Goal: Information Seeking & Learning: Learn about a topic

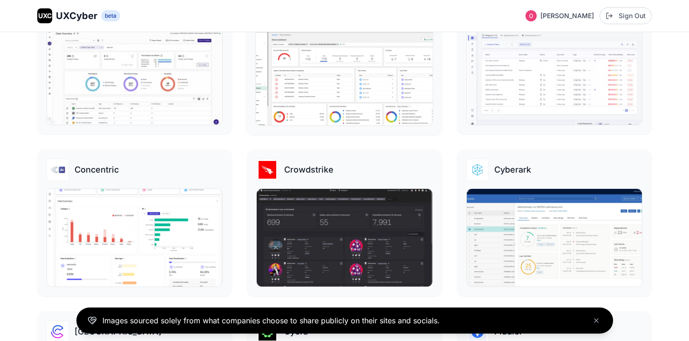
scroll to position [364, 0]
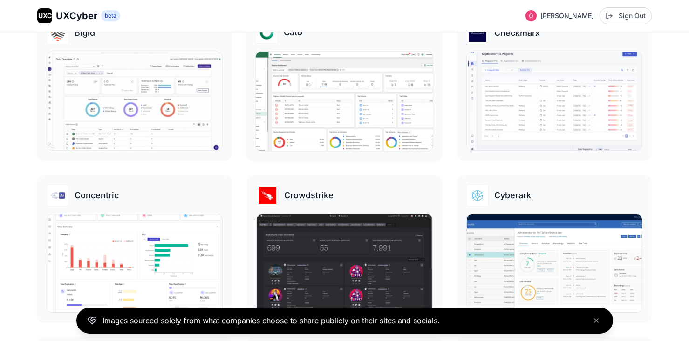
click at [362, 113] on img at bounding box center [344, 101] width 177 height 99
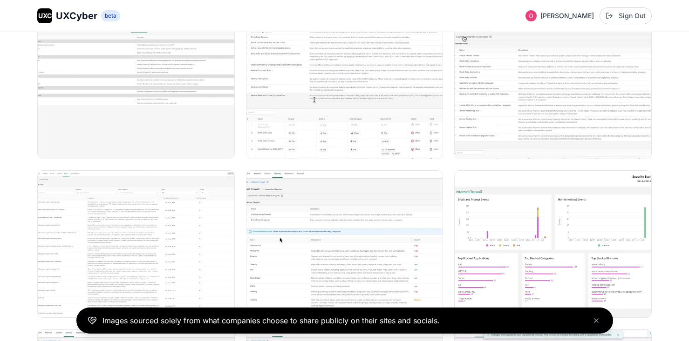
scroll to position [311, 0]
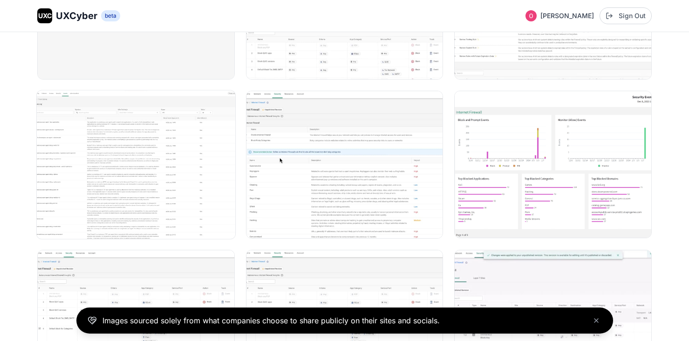
click at [183, 184] on img at bounding box center [136, 164] width 198 height 149
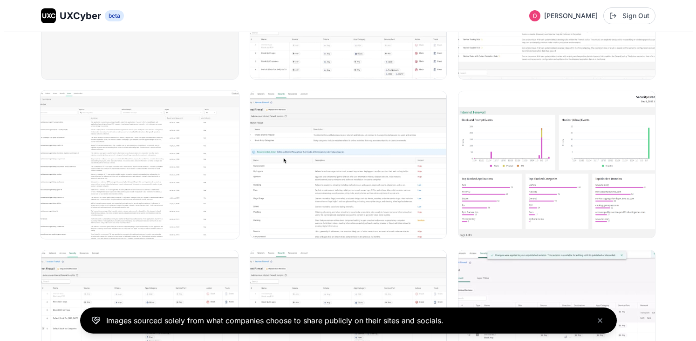
scroll to position [390, 0]
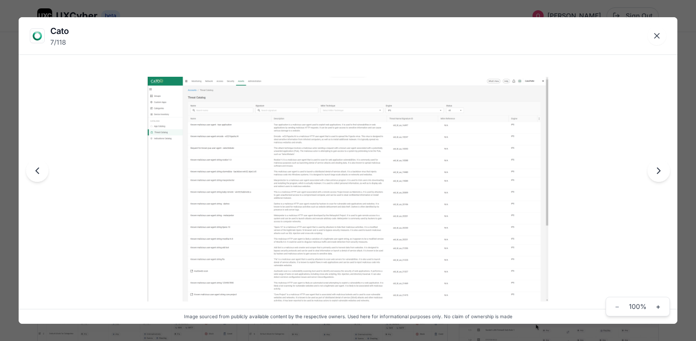
drag, startPoint x: 661, startPoint y: 37, endPoint x: 640, endPoint y: 52, distance: 25.3
click at [660, 37] on icon "Close lightbox" at bounding box center [656, 35] width 9 height 9
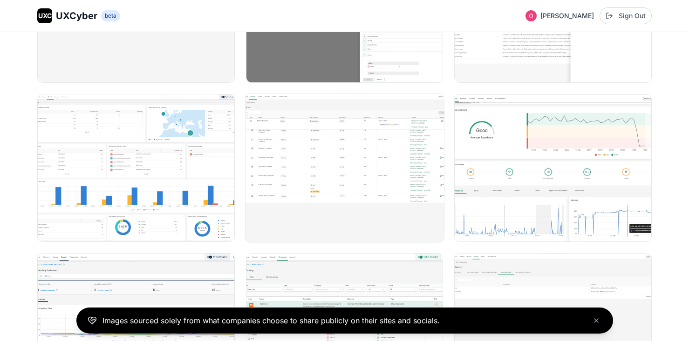
scroll to position [5865, 0]
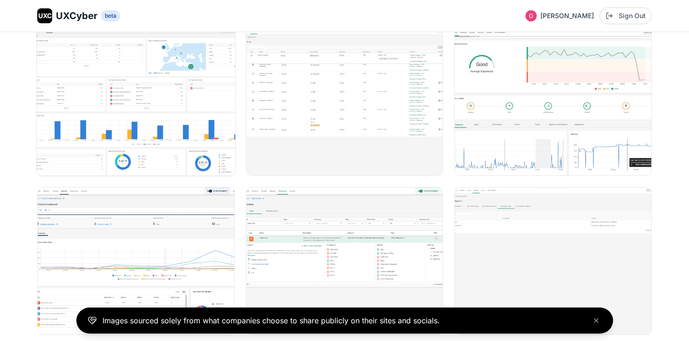
click at [88, 128] on img at bounding box center [136, 102] width 198 height 149
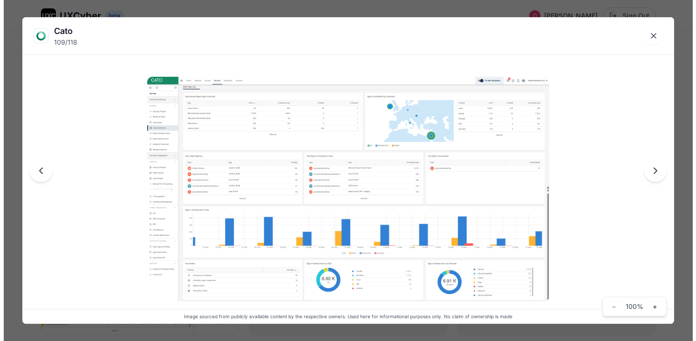
scroll to position [5926, 0]
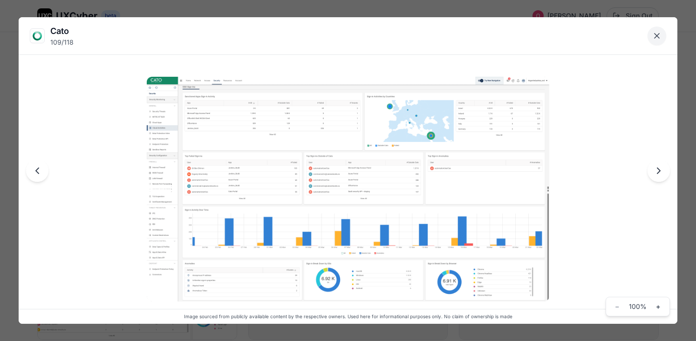
click at [659, 37] on icon "Close lightbox" at bounding box center [656, 35] width 9 height 9
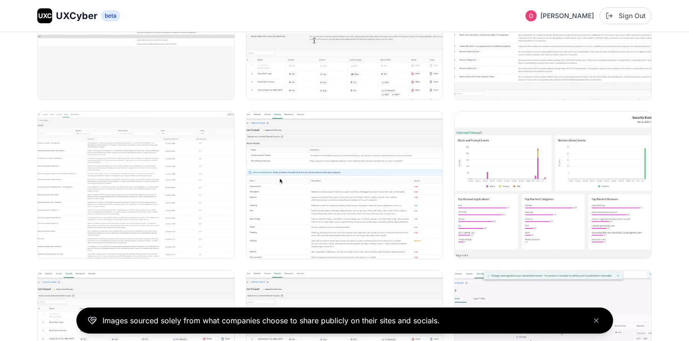
scroll to position [0, 0]
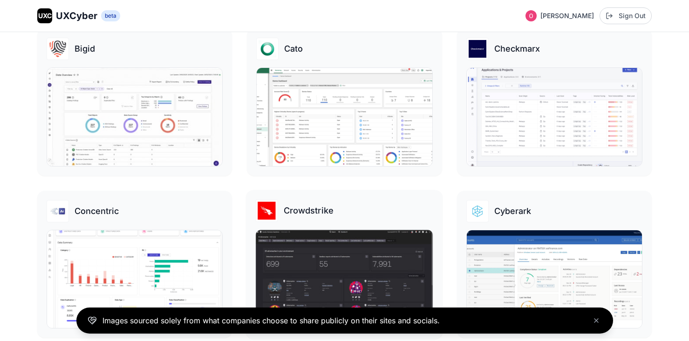
scroll to position [347, 0]
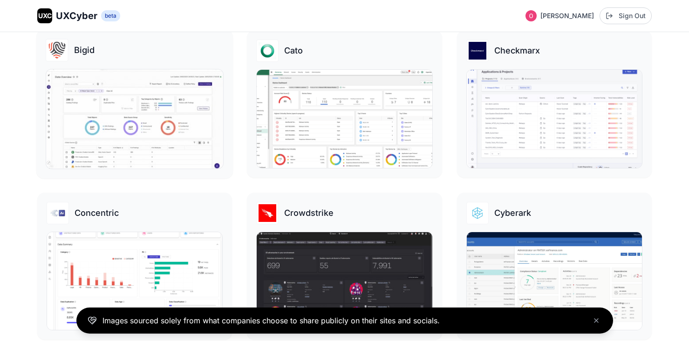
click at [159, 130] on img at bounding box center [134, 118] width 177 height 99
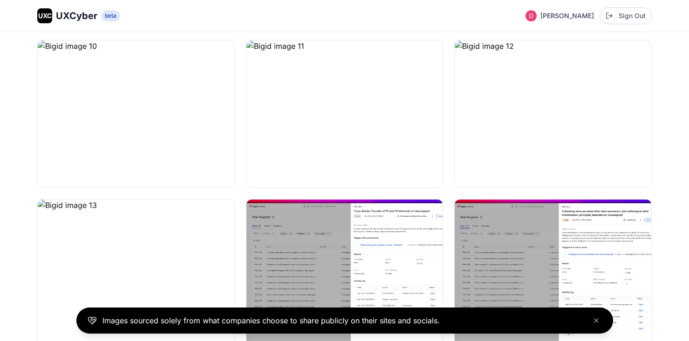
scroll to position [607, 0]
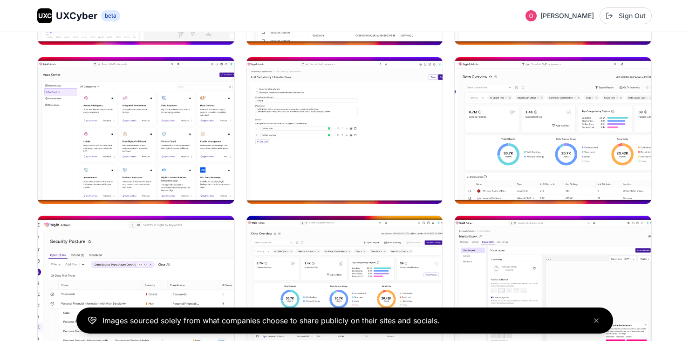
scroll to position [1393, 0]
click at [164, 150] on img at bounding box center [136, 130] width 198 height 149
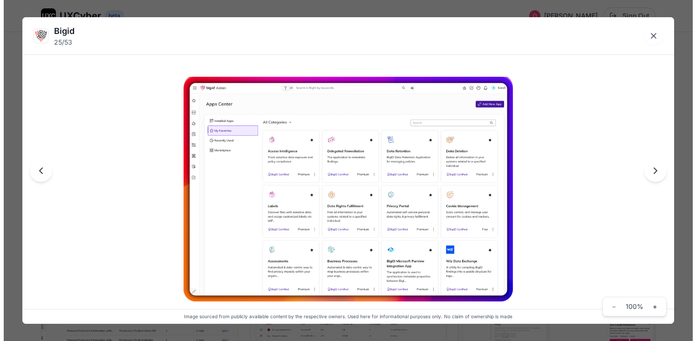
scroll to position [1405, 0]
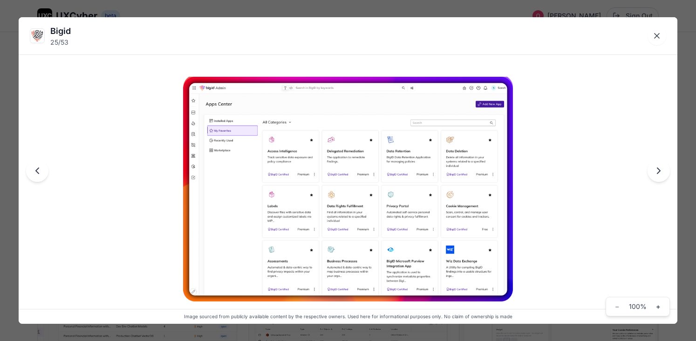
click at [471, 172] on img at bounding box center [347, 189] width 329 height 225
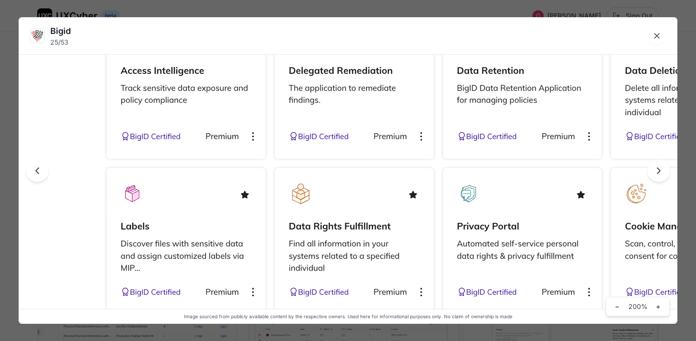
click at [471, 172] on img at bounding box center [348, 178] width 932 height 637
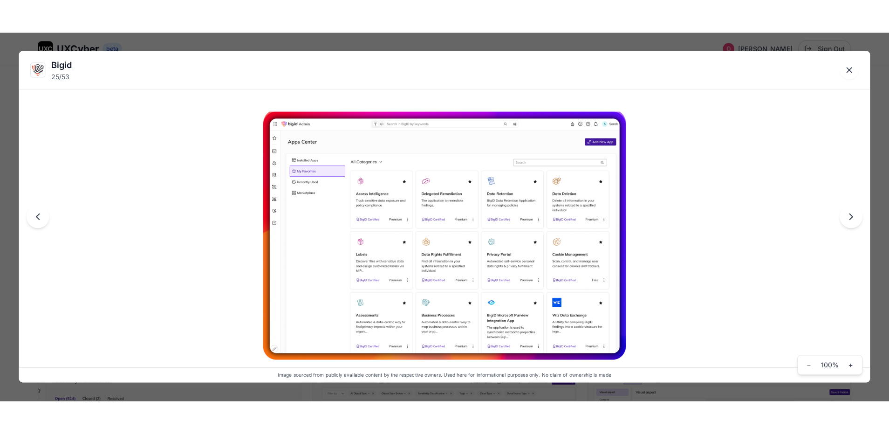
scroll to position [1743, 0]
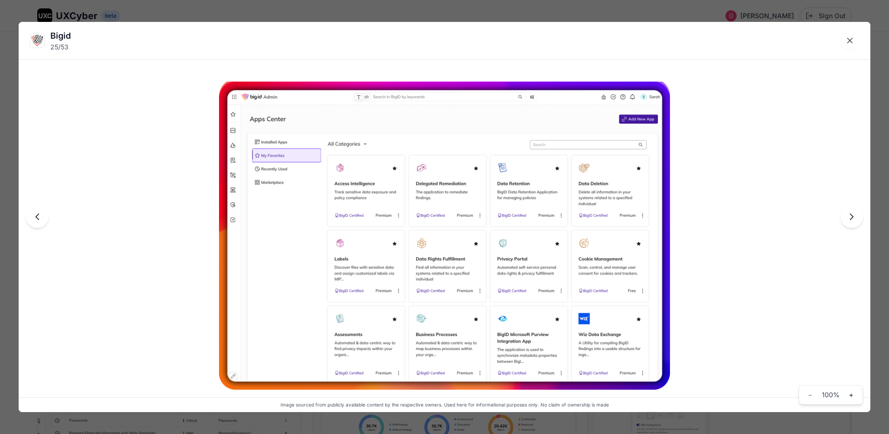
click at [179, 11] on div "Bigid 25 / 53 Image sourced from publicly available content by the respective o…" at bounding box center [444, 217] width 889 height 434
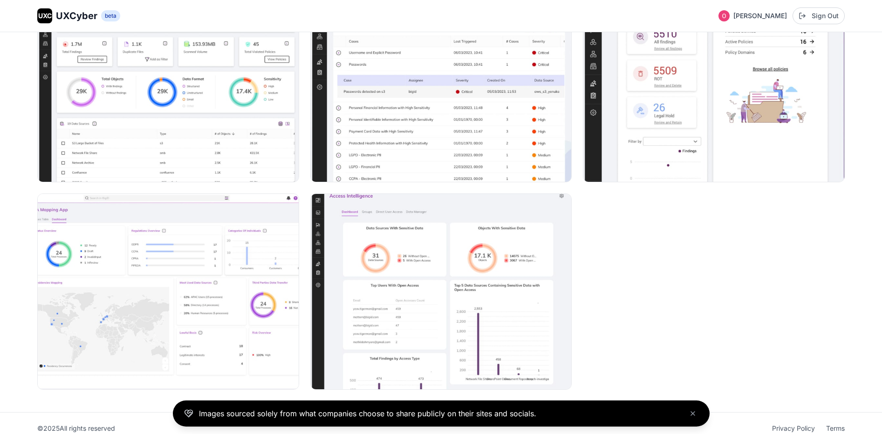
scroll to position [3518, 0]
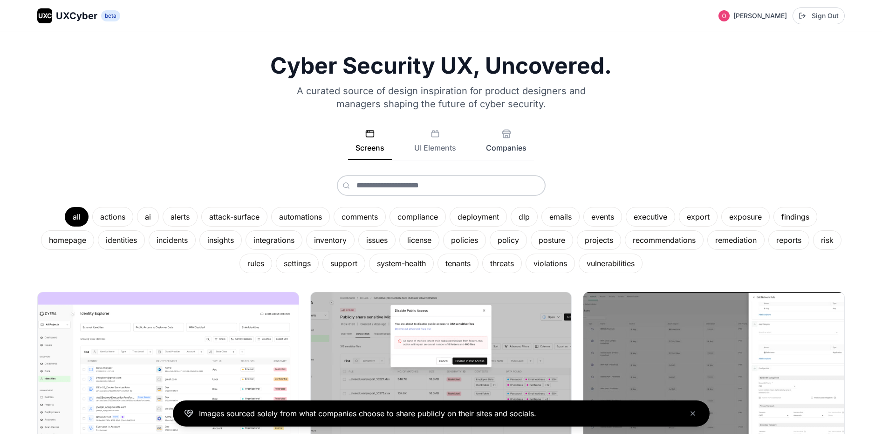
click at [512, 137] on button "Companies" at bounding box center [505, 144] width 55 height 31
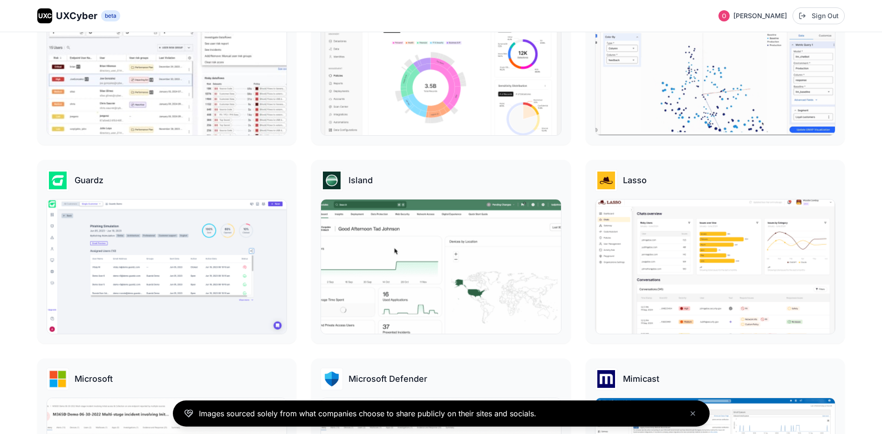
scroll to position [869, 0]
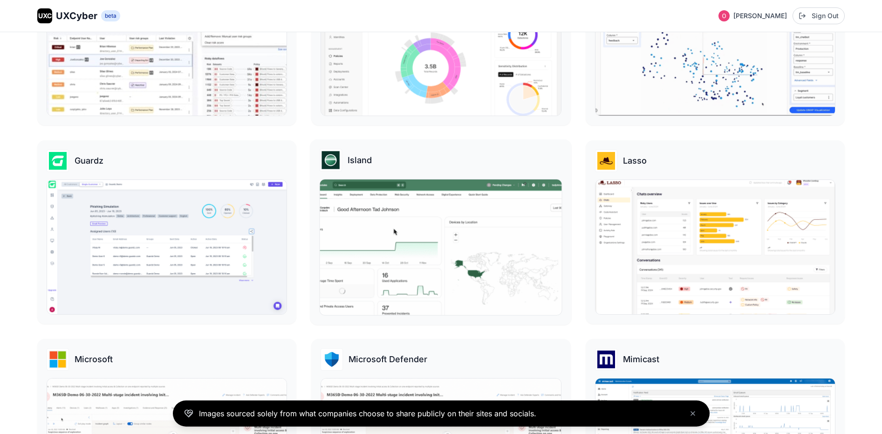
click at [443, 245] on img at bounding box center [441, 247] width 242 height 136
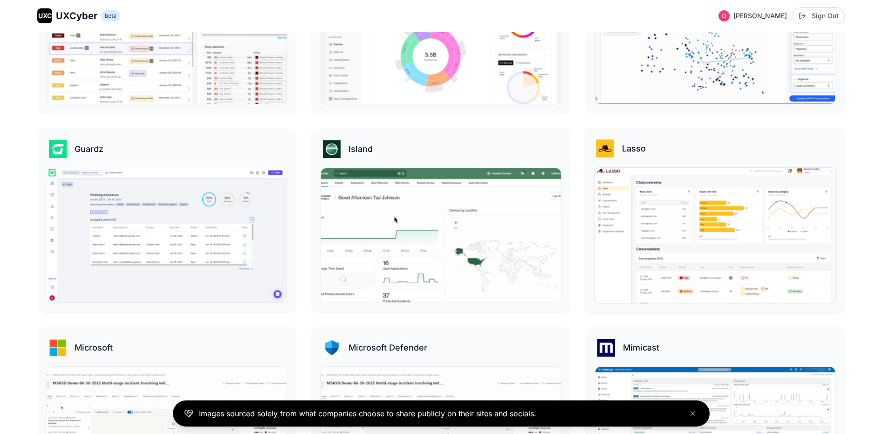
scroll to position [875, 0]
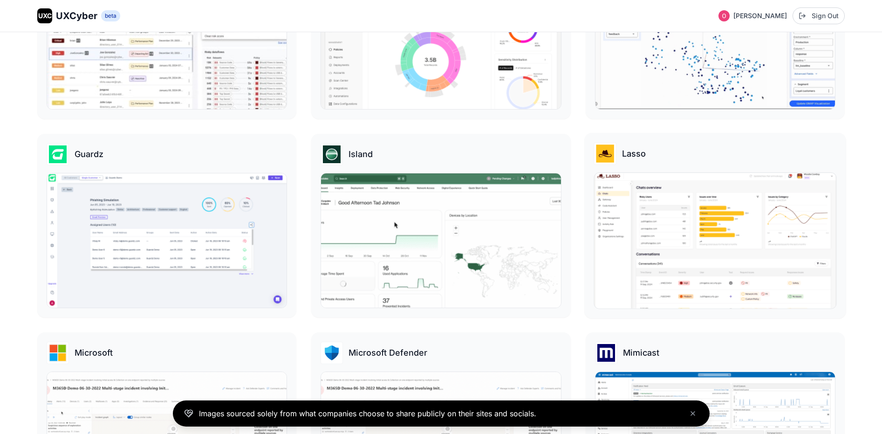
click at [708, 254] on img at bounding box center [715, 241] width 242 height 136
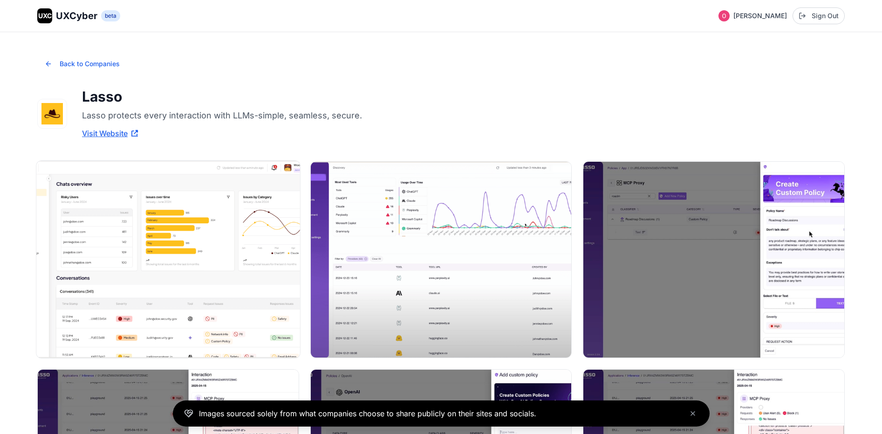
click at [174, 311] on img at bounding box center [167, 259] width 263 height 197
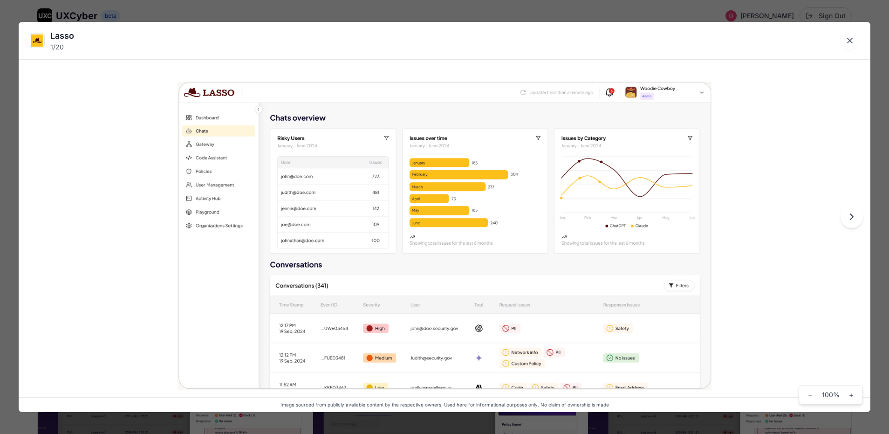
click at [125, 11] on div "Lasso 1 / 20 Image sourced from publicly available content by the respective ow…" at bounding box center [444, 217] width 889 height 434
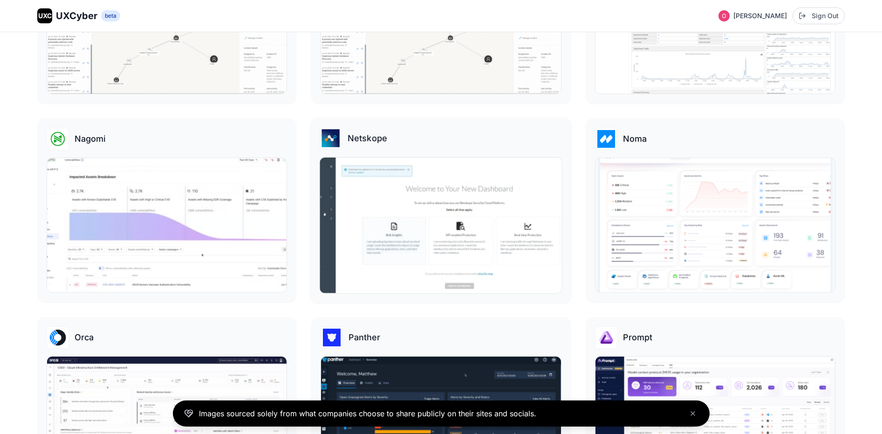
scroll to position [1311, 0]
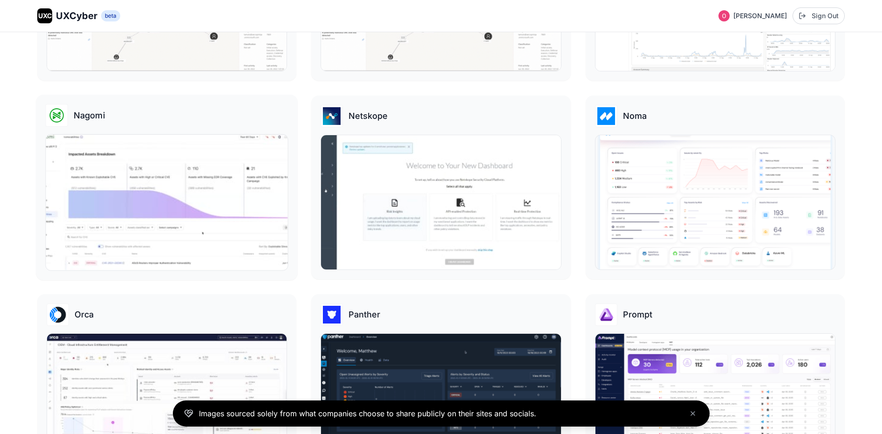
click at [162, 199] on img at bounding box center [167, 202] width 242 height 136
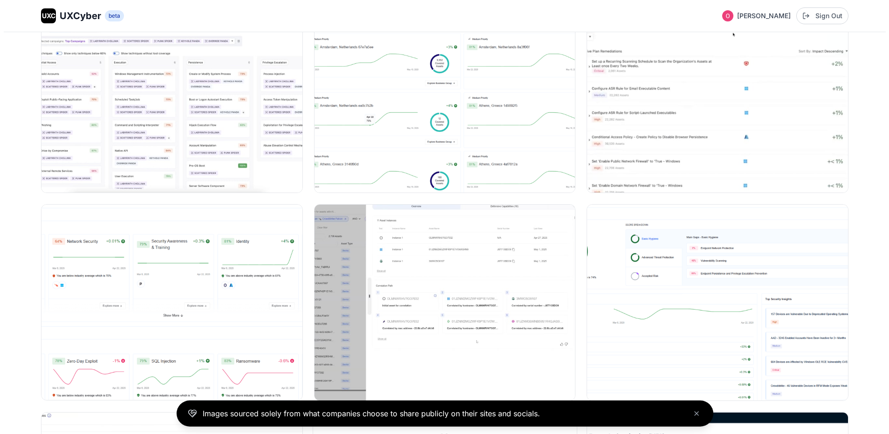
scroll to position [2674, 0]
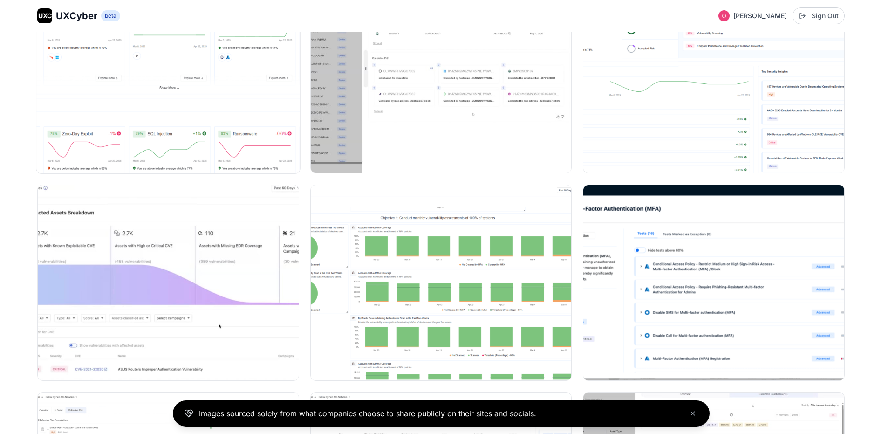
click at [224, 147] on img at bounding box center [167, 74] width 263 height 197
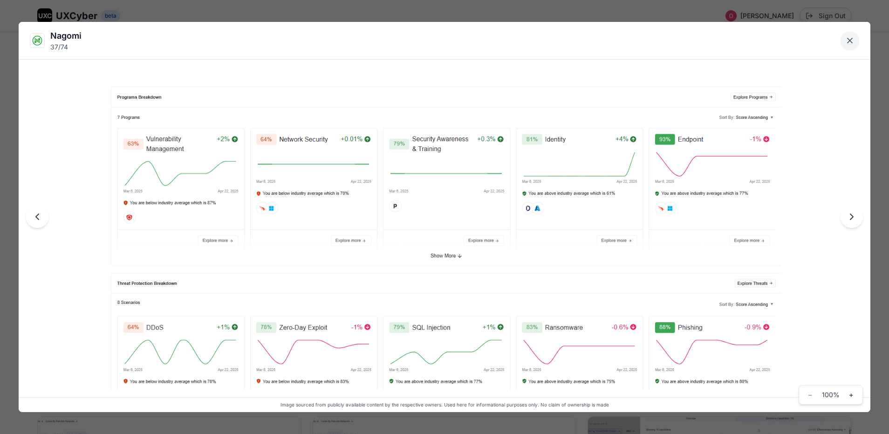
click at [853, 43] on icon "Close lightbox" at bounding box center [849, 40] width 9 height 9
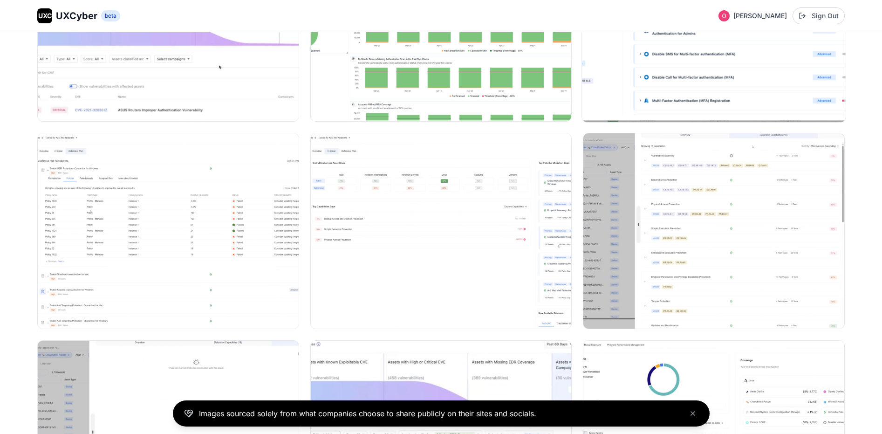
scroll to position [2920, 0]
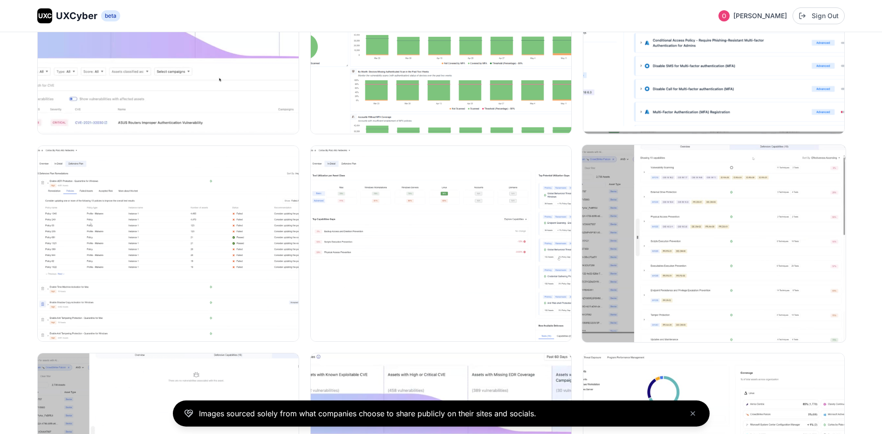
click at [706, 204] on img at bounding box center [713, 243] width 263 height 197
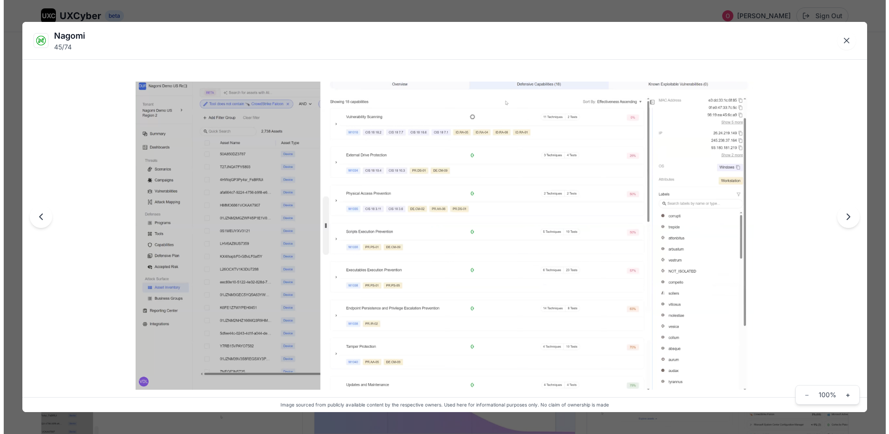
scroll to position [2943, 0]
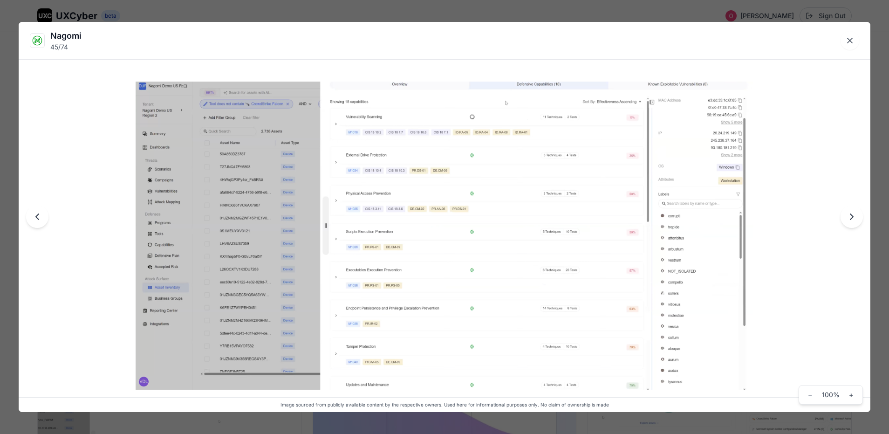
click at [448, 12] on div "Nagomi 45 / 74 Image sourced from publicly available content by the respective …" at bounding box center [444, 217] width 889 height 434
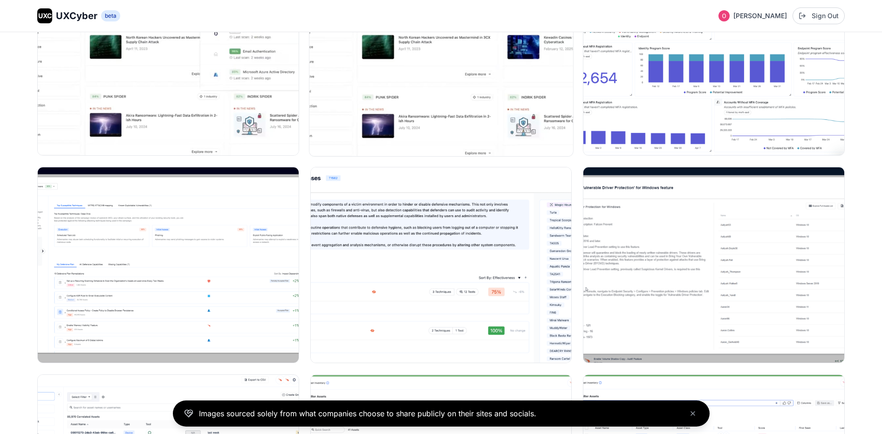
scroll to position [3950, 0]
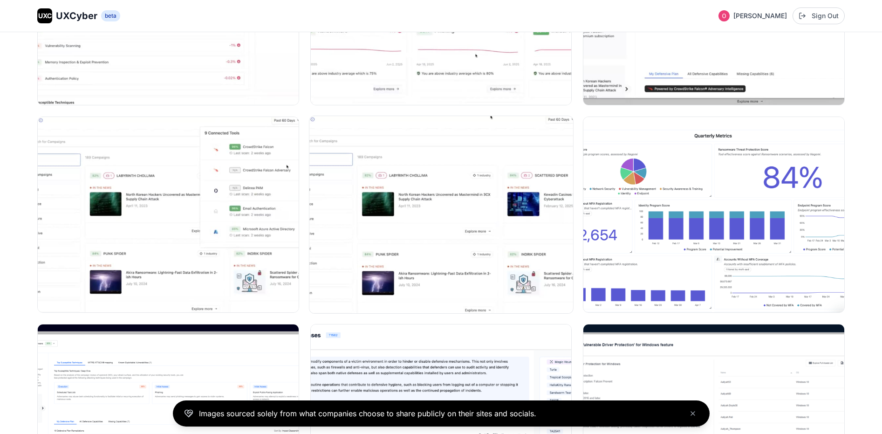
click at [475, 234] on img at bounding box center [440, 214] width 263 height 197
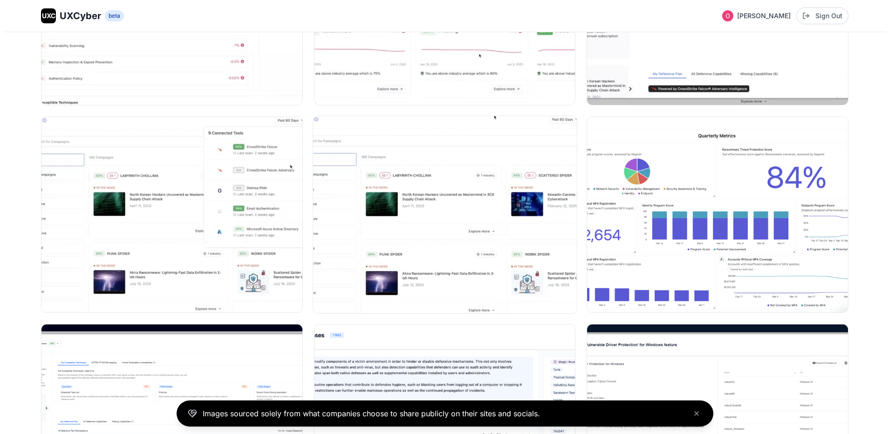
scroll to position [3808, 0]
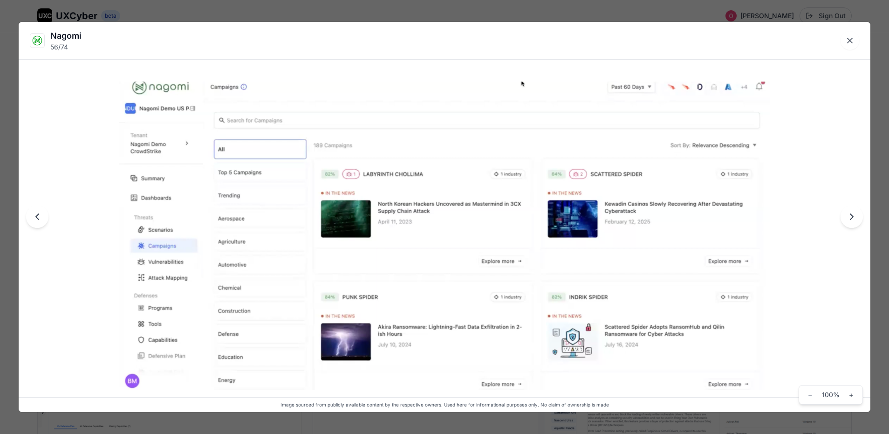
drag, startPoint x: 512, startPoint y: 242, endPoint x: 520, endPoint y: 251, distance: 11.9
click at [850, 42] on icon "Close lightbox" at bounding box center [849, 40] width 9 height 9
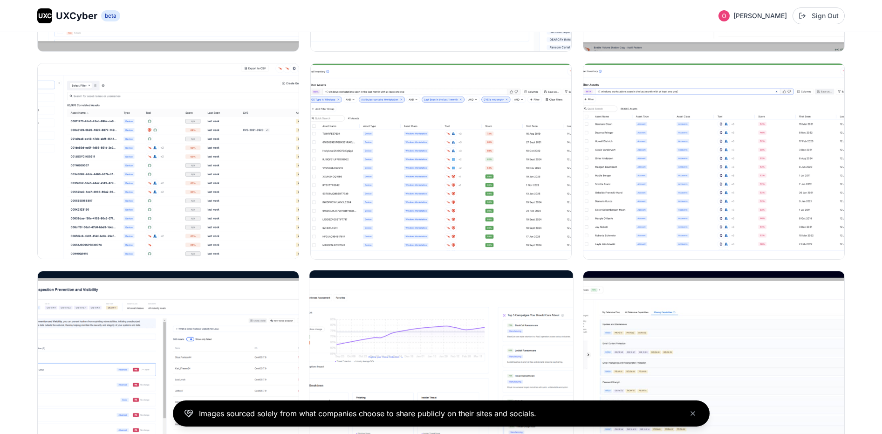
scroll to position [4246, 0]
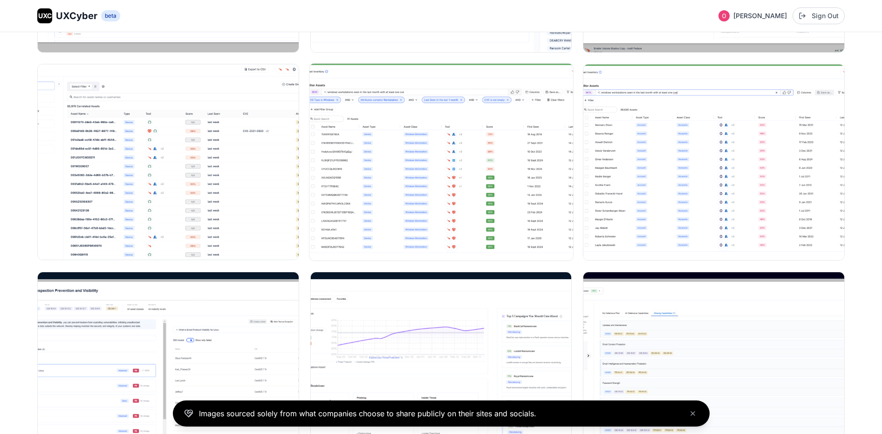
click at [458, 205] on img at bounding box center [440, 161] width 263 height 197
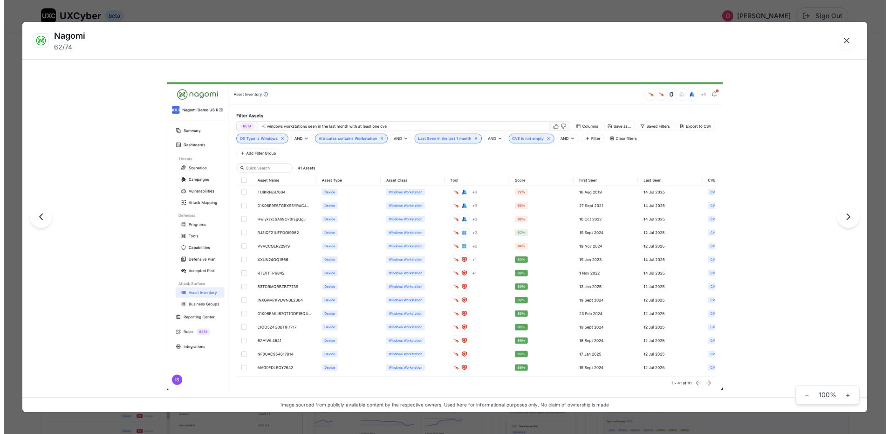
scroll to position [4279, 0]
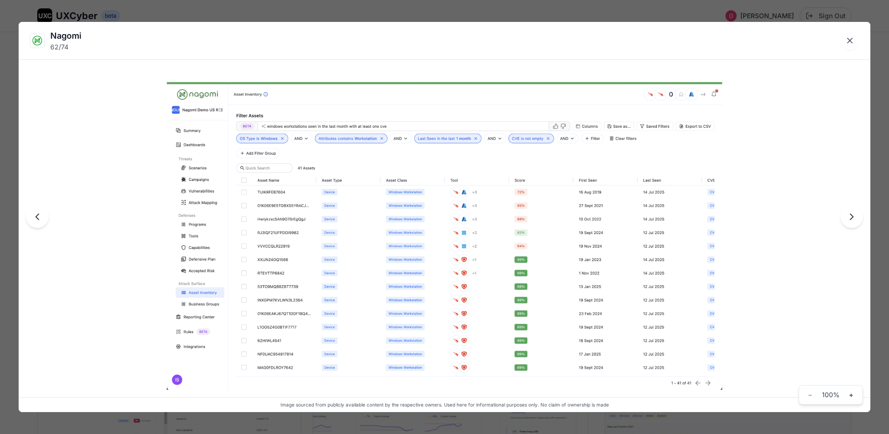
click at [526, 260] on img at bounding box center [444, 236] width 555 height 308
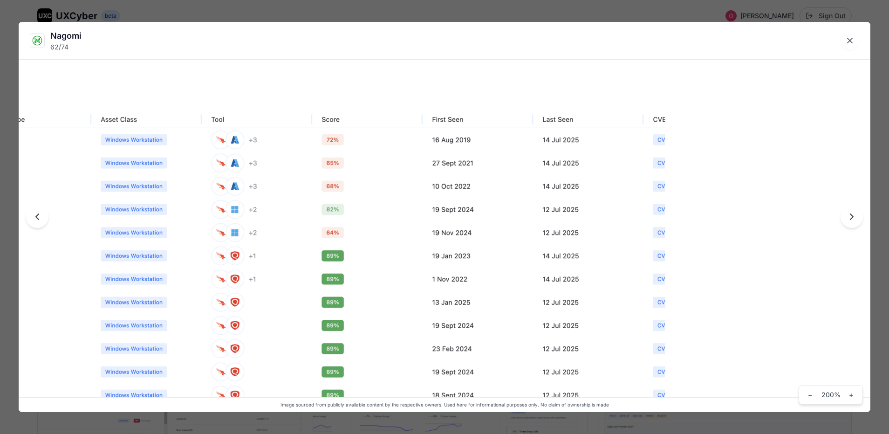
drag, startPoint x: 565, startPoint y: 241, endPoint x: 723, endPoint y: 52, distance: 246.4
click at [322, 231] on img at bounding box center [201, 215] width 954 height 530
click at [849, 45] on icon "Close lightbox" at bounding box center [849, 40] width 9 height 9
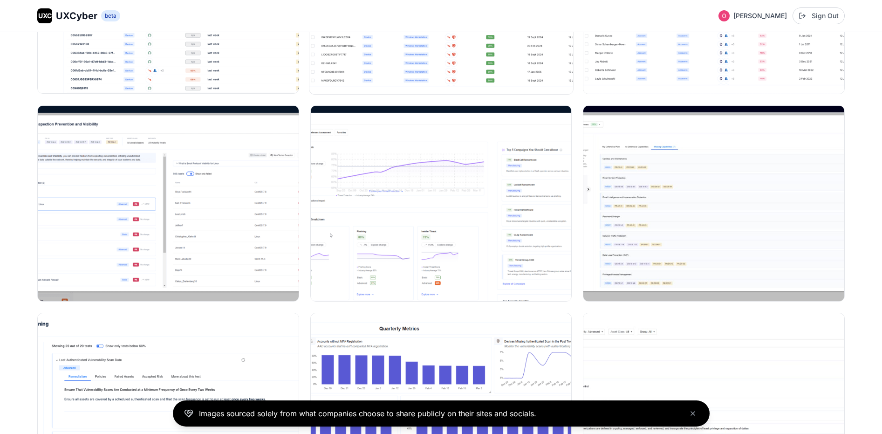
scroll to position [4428, 0]
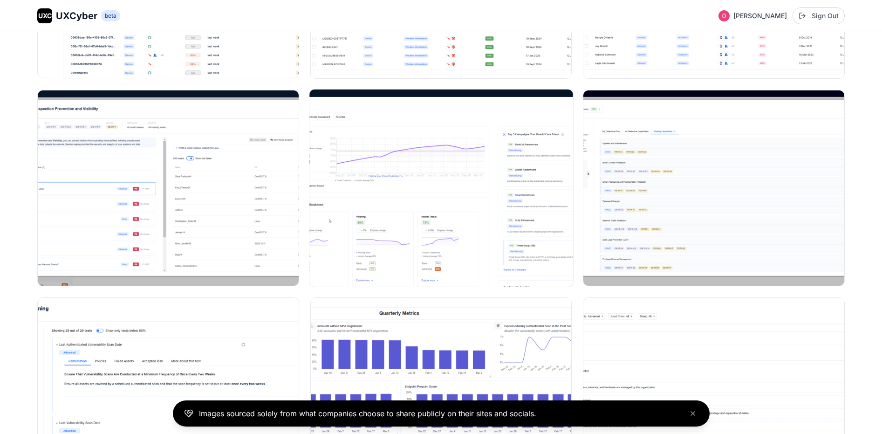
click at [382, 237] on img at bounding box center [440, 187] width 263 height 197
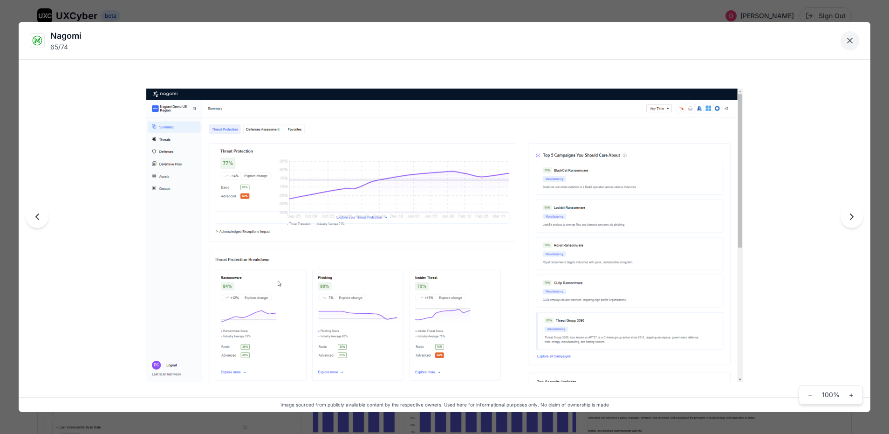
click at [855, 41] on button "Close lightbox" at bounding box center [849, 40] width 19 height 19
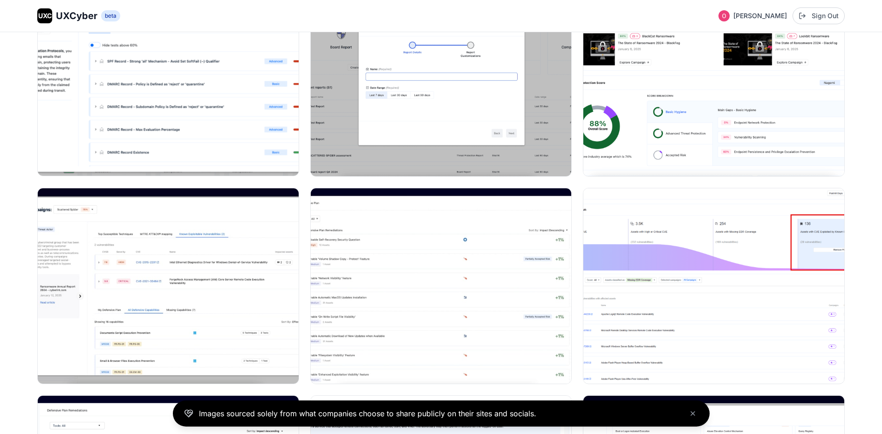
scroll to position [0, 0]
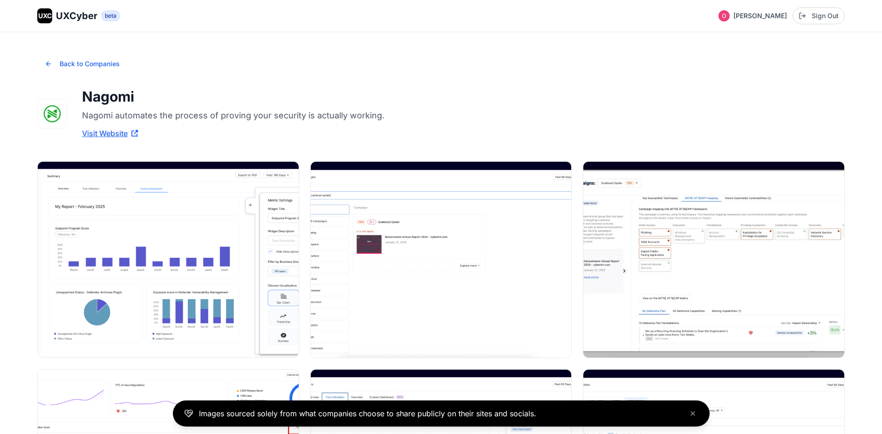
click at [59, 14] on span "UXCyber" at bounding box center [76, 15] width 41 height 13
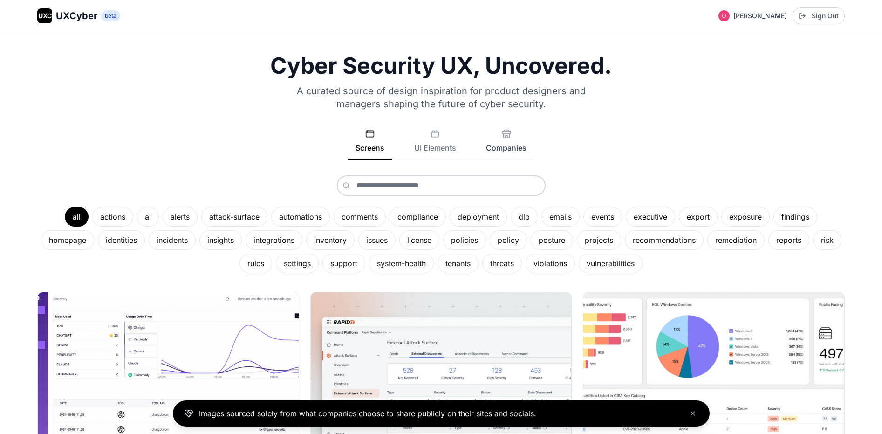
click at [512, 141] on button "Companies" at bounding box center [505, 144] width 55 height 31
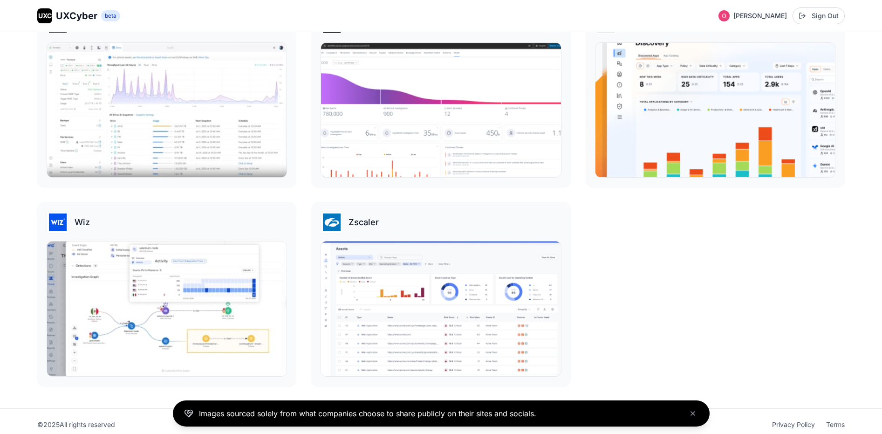
scroll to position [2602, 0]
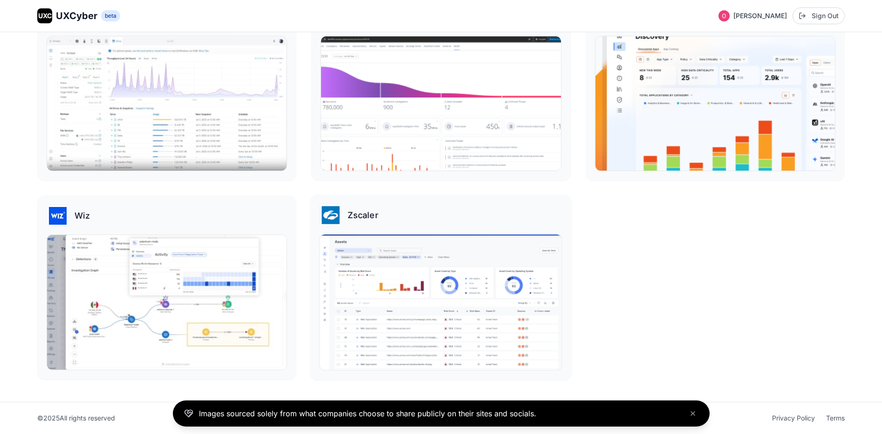
click at [464, 263] on img at bounding box center [441, 302] width 242 height 136
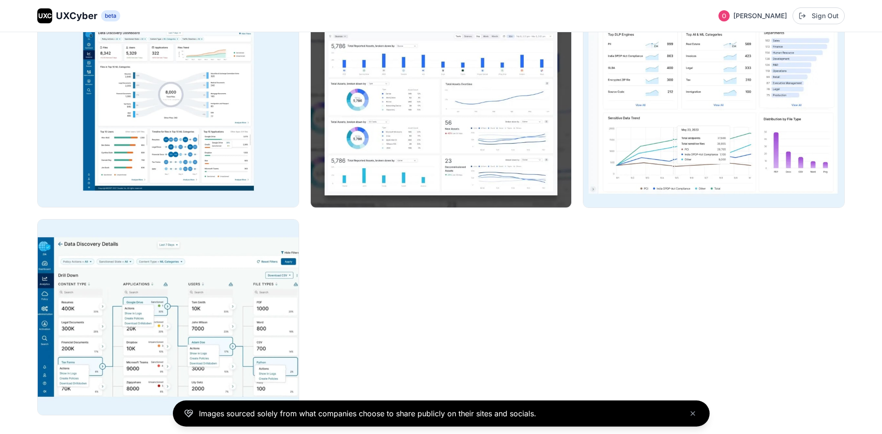
scroll to position [2481, 0]
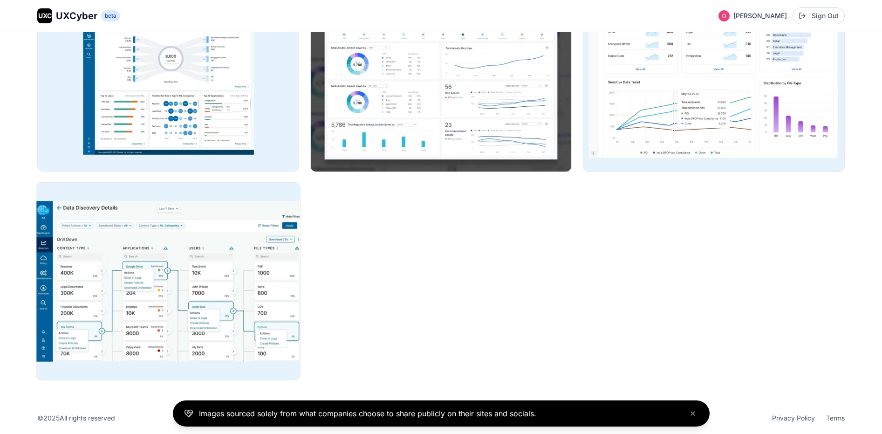
click at [184, 267] on img at bounding box center [167, 280] width 263 height 197
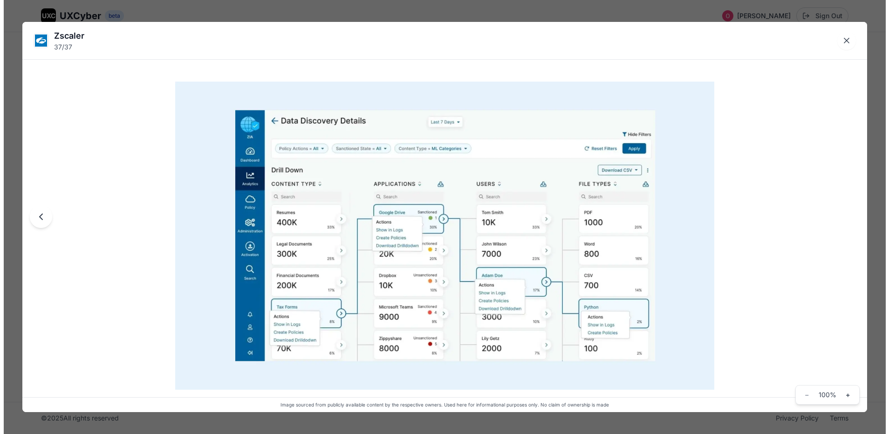
scroll to position [2501, 0]
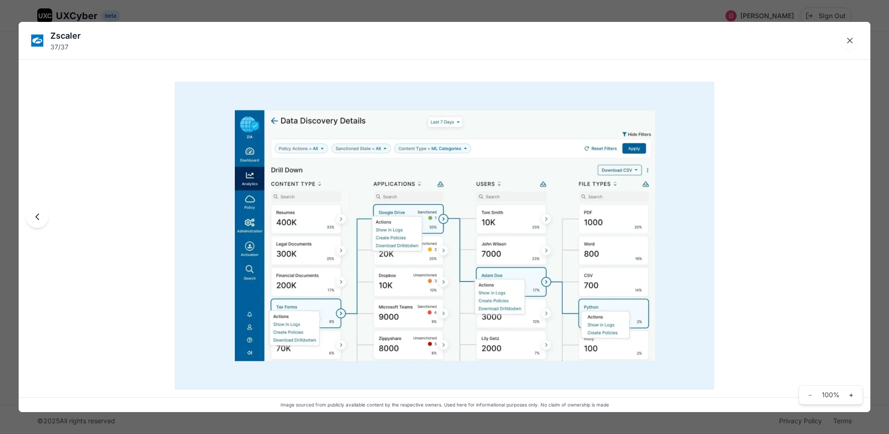
click at [502, 14] on div "Zscaler 37 / 37 Image sourced from publicly available content by the respective…" at bounding box center [444, 217] width 889 height 434
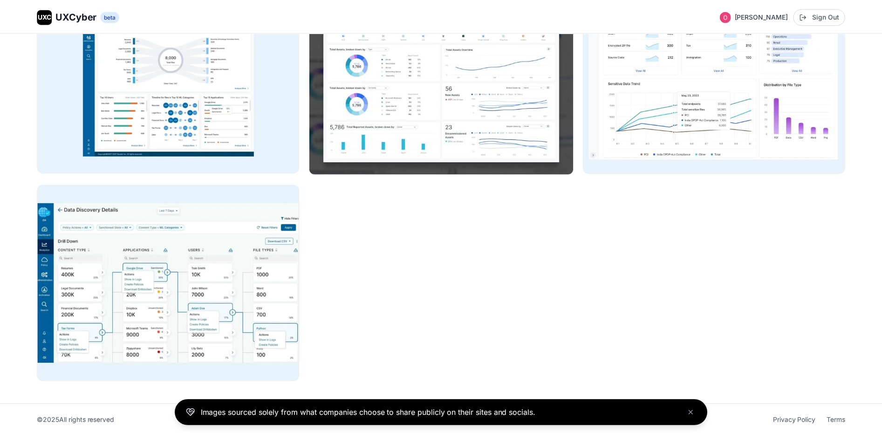
scroll to position [2481, 0]
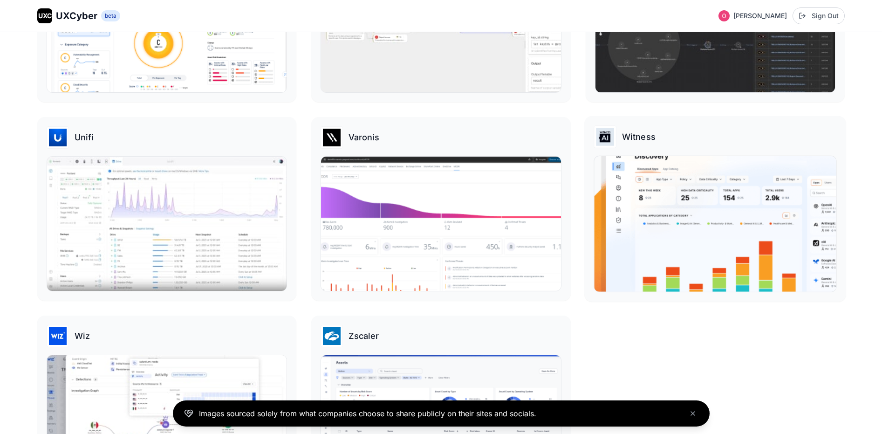
scroll to position [2444, 0]
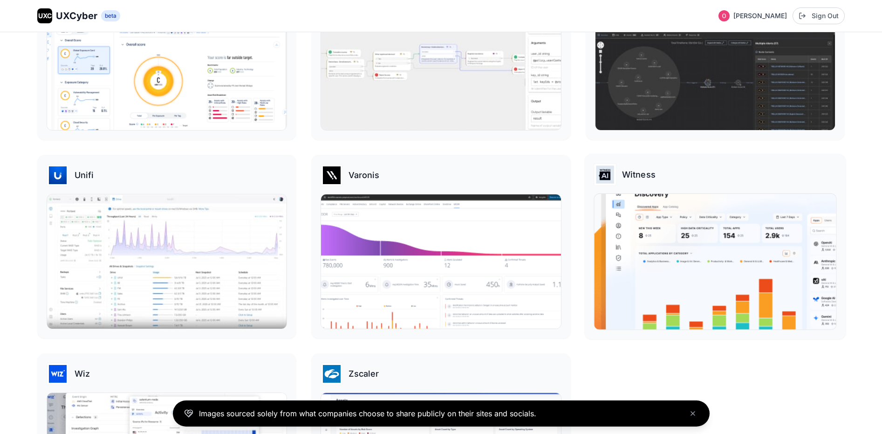
click at [691, 227] on img at bounding box center [715, 262] width 242 height 136
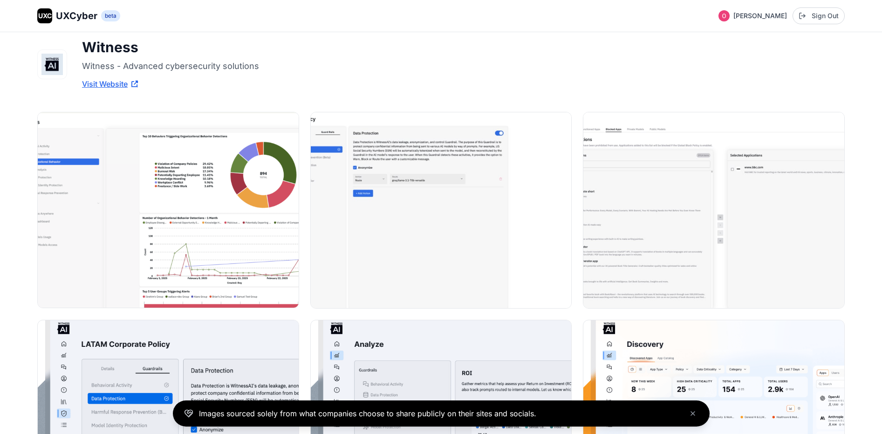
scroll to position [36, 0]
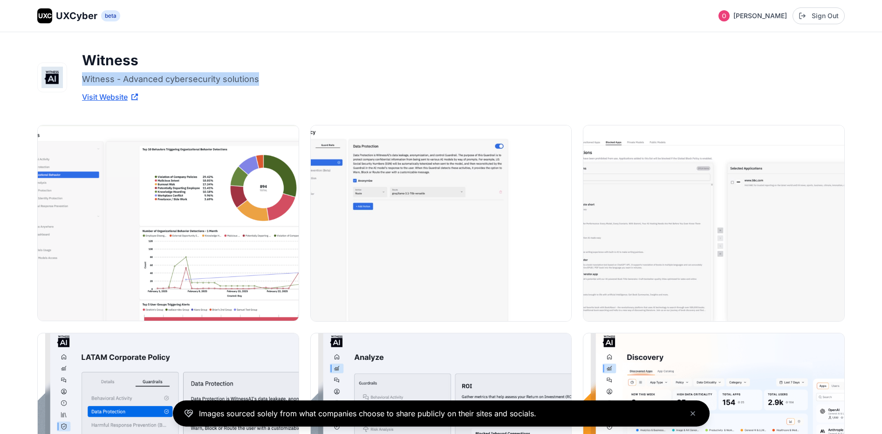
drag, startPoint x: 82, startPoint y: 79, endPoint x: 336, endPoint y: 83, distance: 254.0
click at [336, 83] on p "Witness - Advanced cybersecurity solutions" at bounding box center [268, 79] width 373 height 14
copy p "Witness - Advanced cybersecurity solutions"
